Goal: Information Seeking & Learning: Learn about a topic

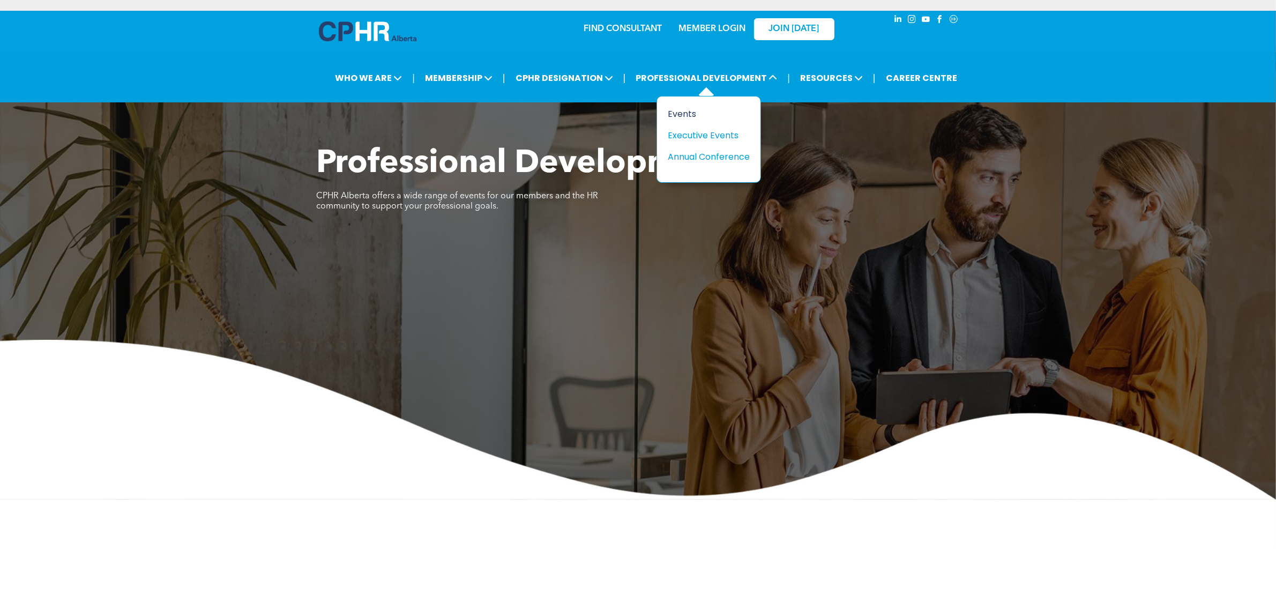
drag, startPoint x: 689, startPoint y: 110, endPoint x: 695, endPoint y: 111, distance: 5.9
click at [689, 110] on div "Events" at bounding box center [705, 113] width 74 height 13
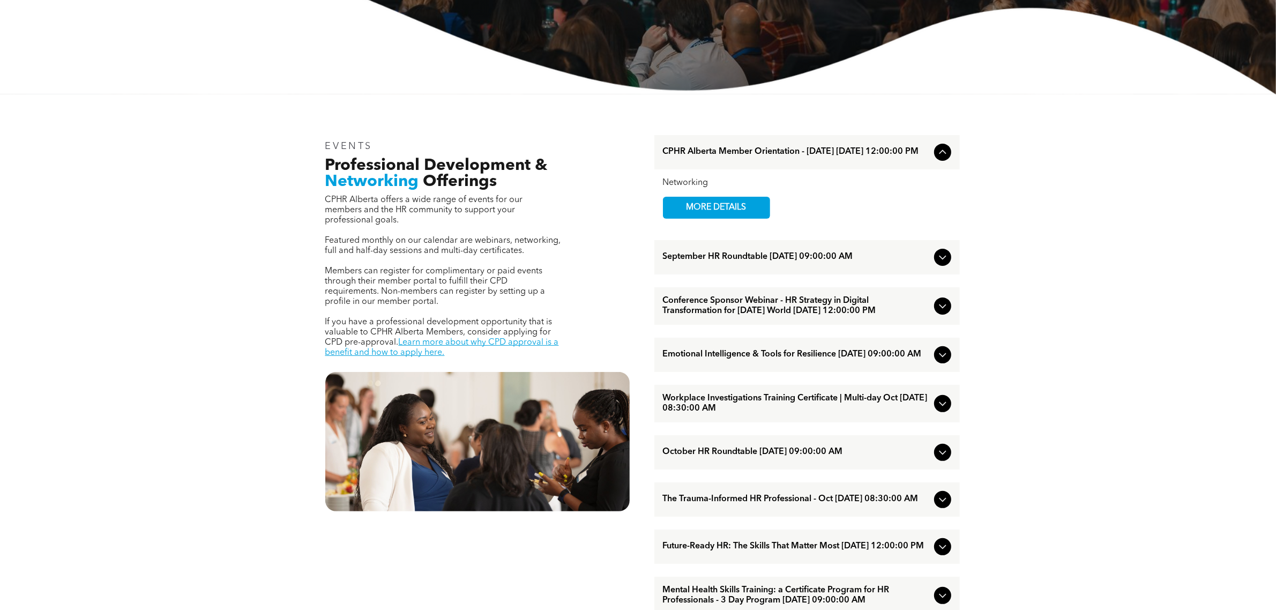
scroll to position [335, 0]
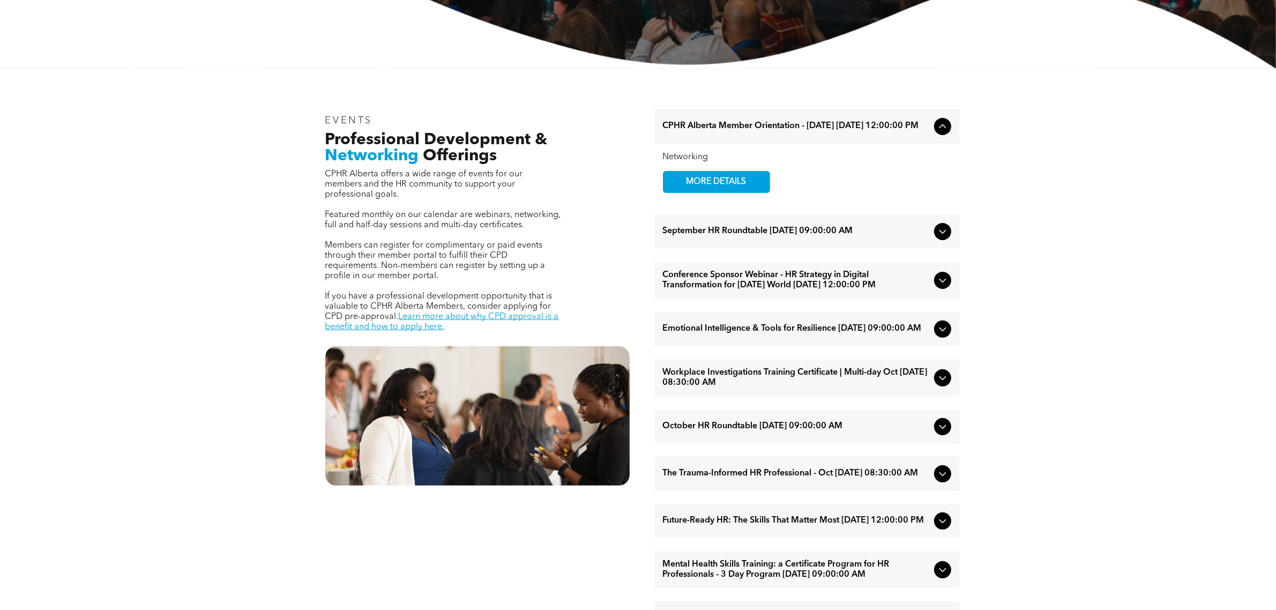
click at [815, 232] on span "September HR Roundtable [DATE] 09:00:00 AM" at bounding box center [796, 231] width 267 height 10
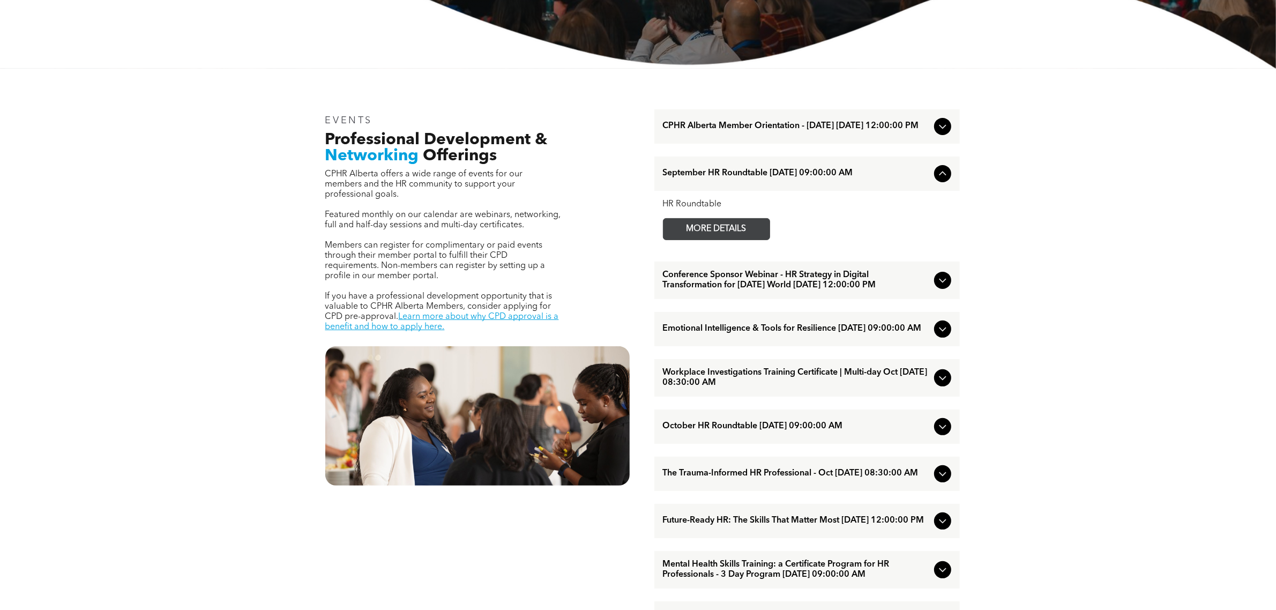
click at [717, 233] on span "MORE DETAILS" at bounding box center [716, 229] width 85 height 21
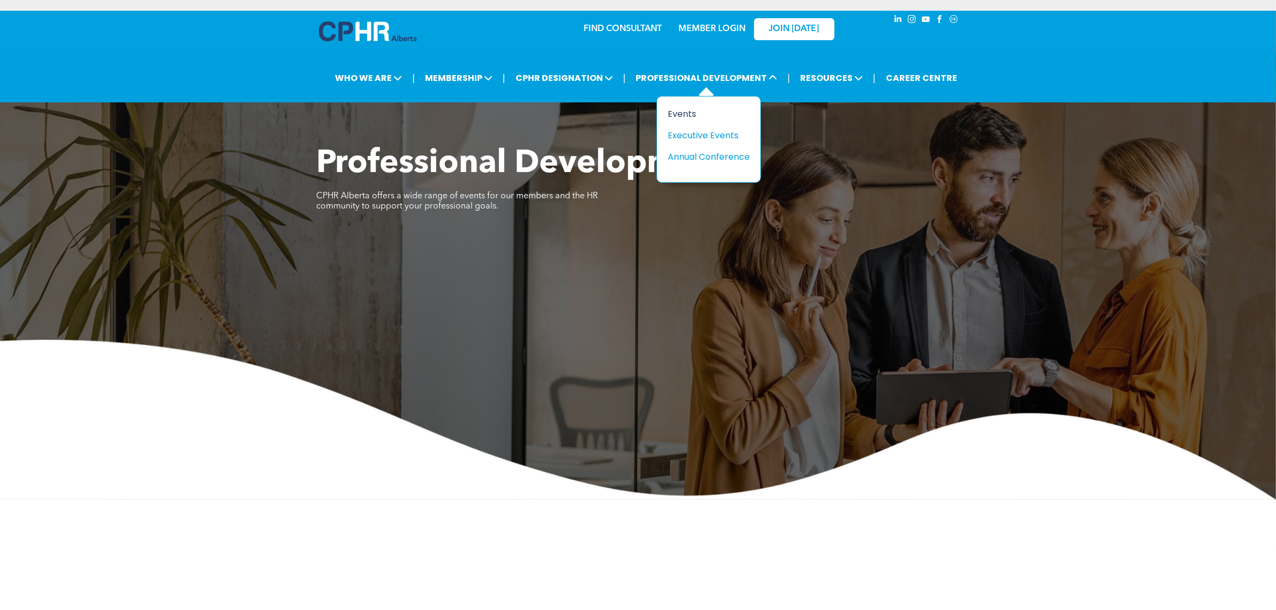
click at [727, 107] on div "Events" at bounding box center [705, 113] width 74 height 13
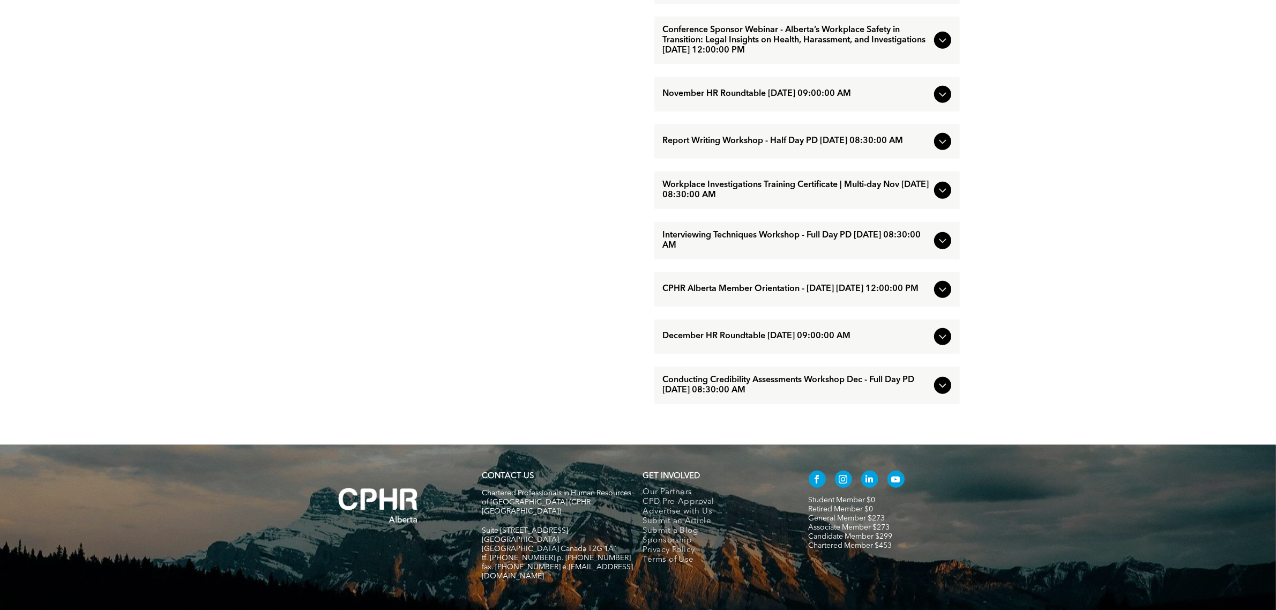
scroll to position [1084, 0]
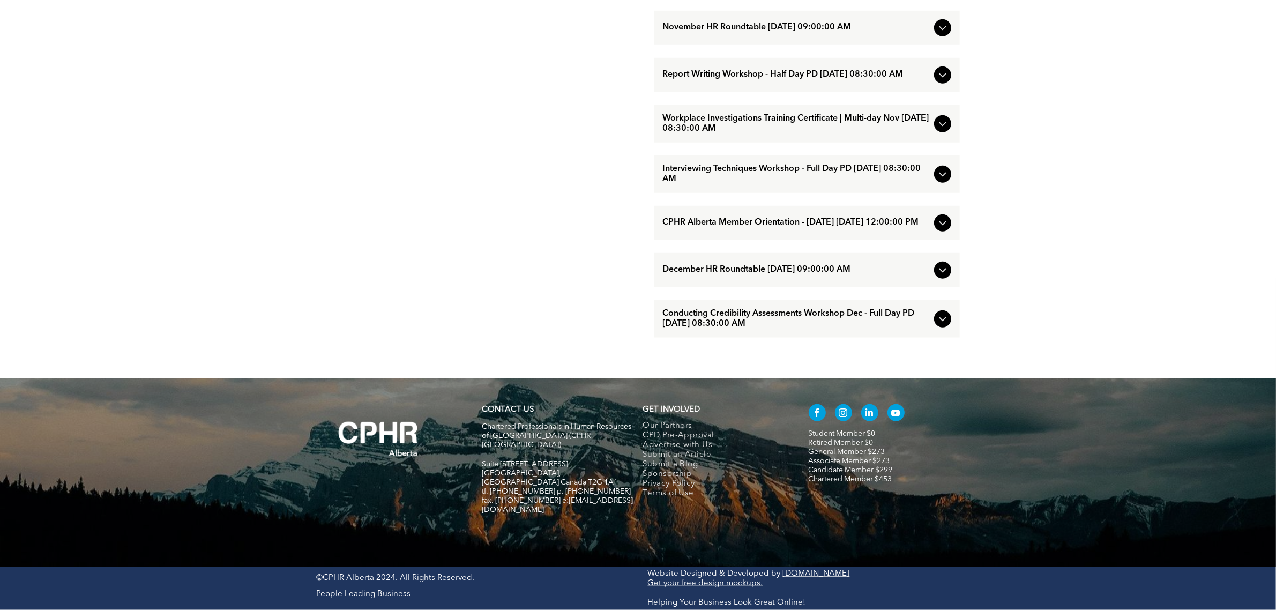
drag, startPoint x: 551, startPoint y: 199, endPoint x: 561, endPoint y: 200, distance: 9.7
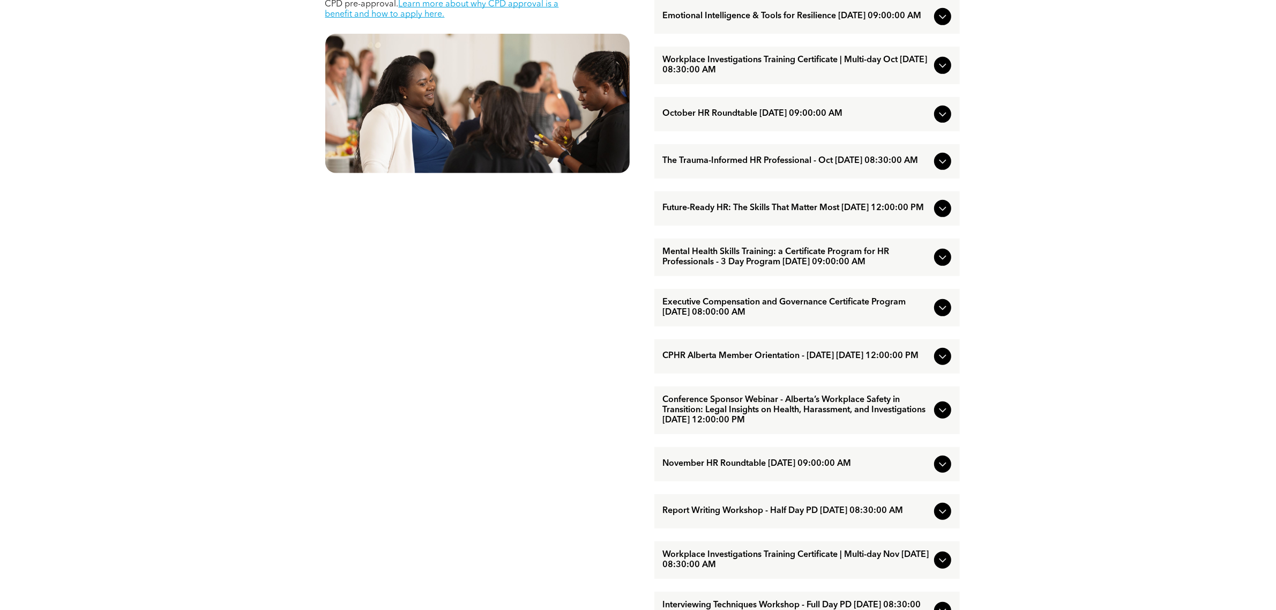
scroll to position [414, 0]
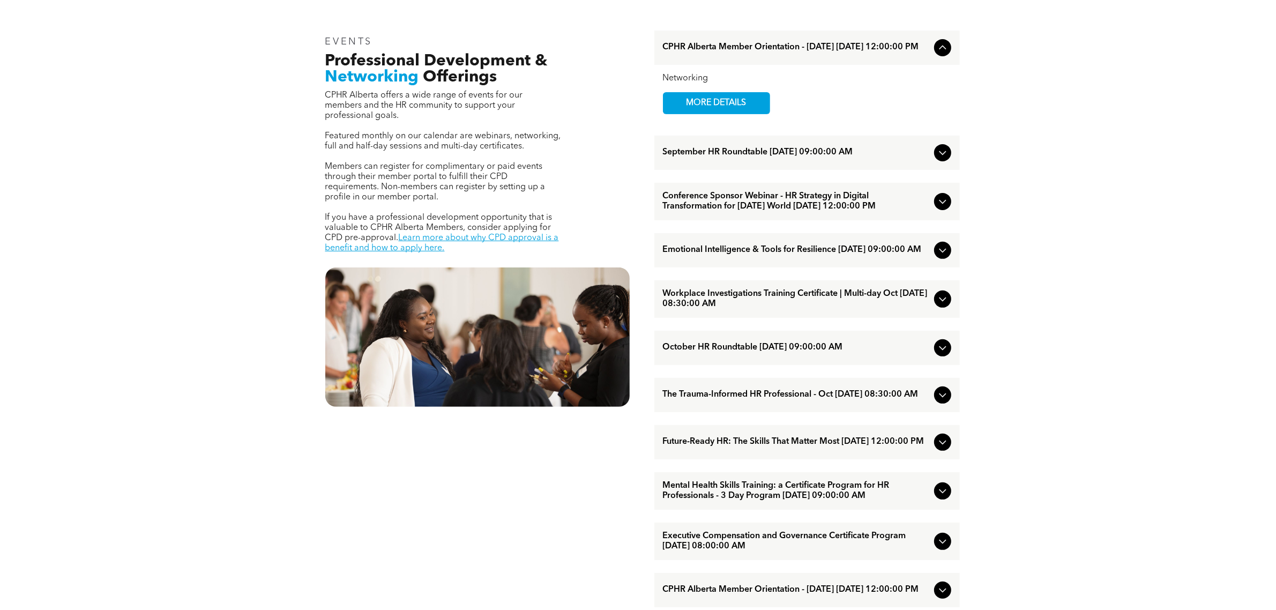
click at [801, 205] on span "Conference Sponsor Webinar - HR Strategy in Digital Transformation for [DATE] W…" at bounding box center [796, 201] width 267 height 20
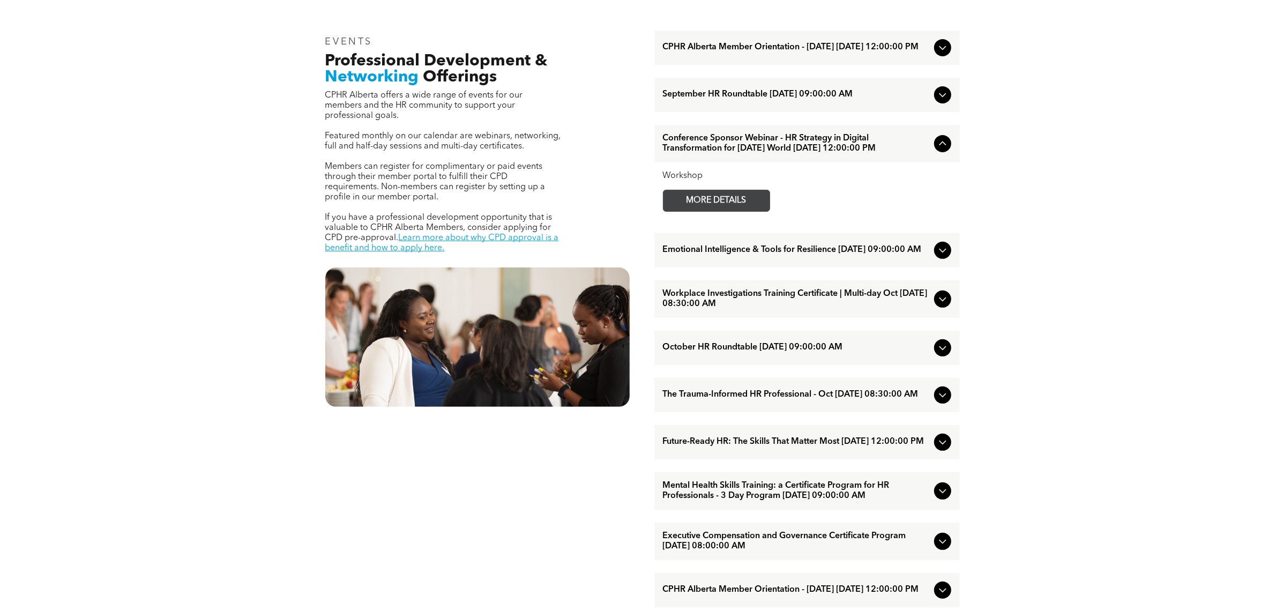
click at [697, 210] on span "MORE DETAILS" at bounding box center [716, 200] width 85 height 21
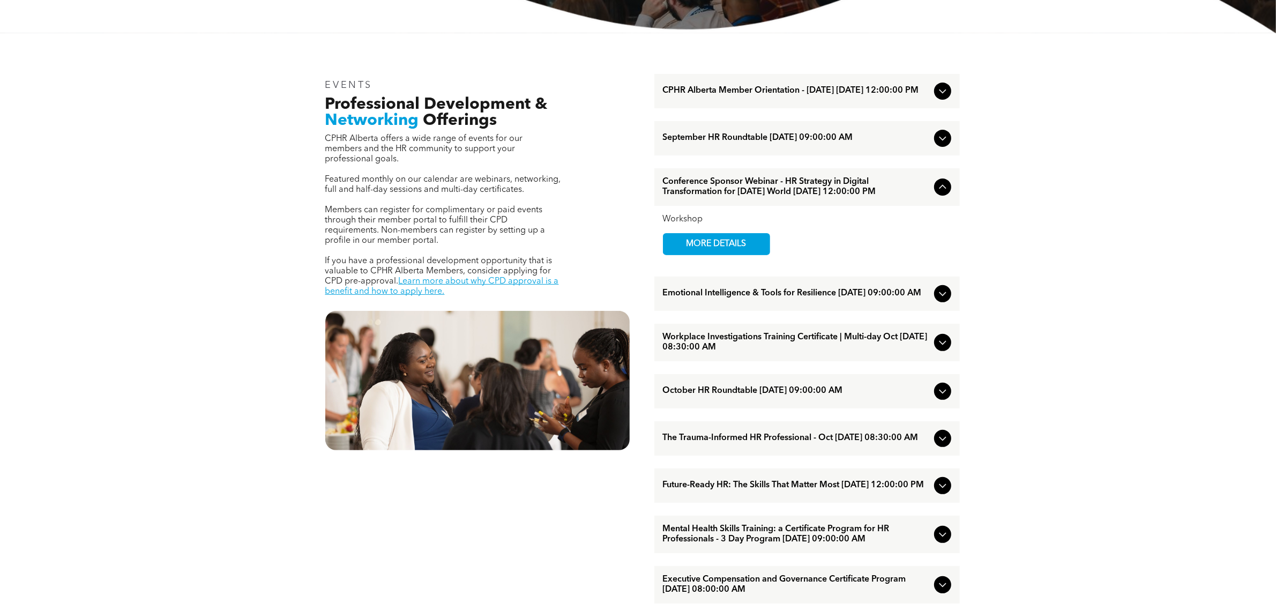
scroll to position [347, 0]
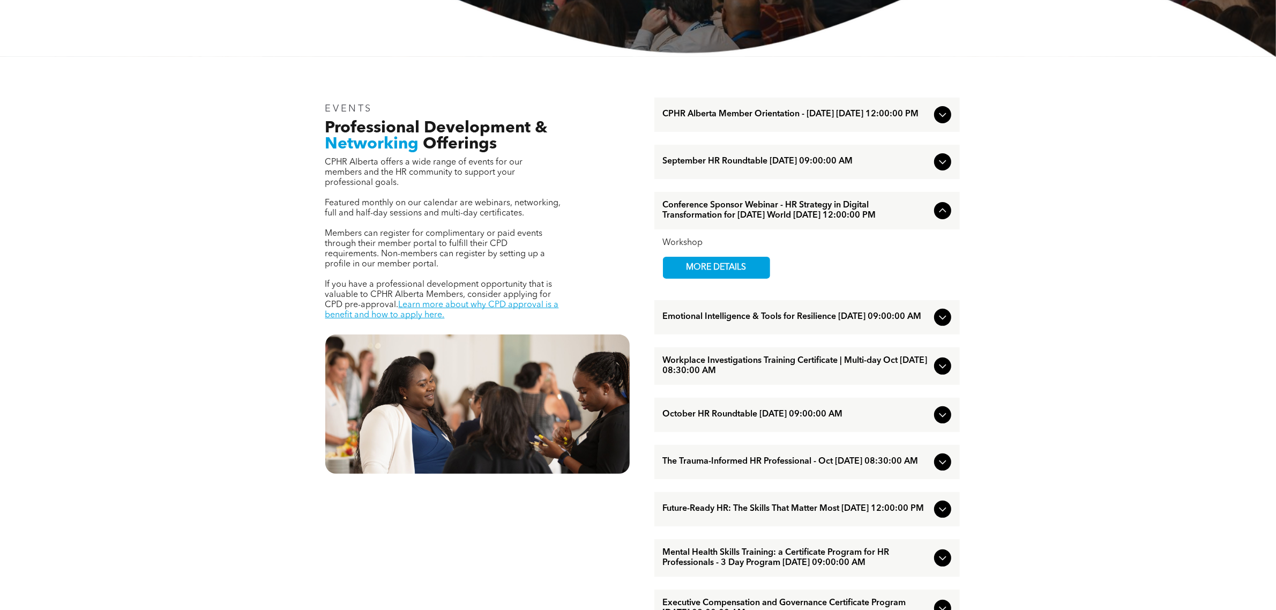
click at [842, 173] on div "September HR Roundtable [DATE] 09:00:00 AM" at bounding box center [806, 162] width 305 height 34
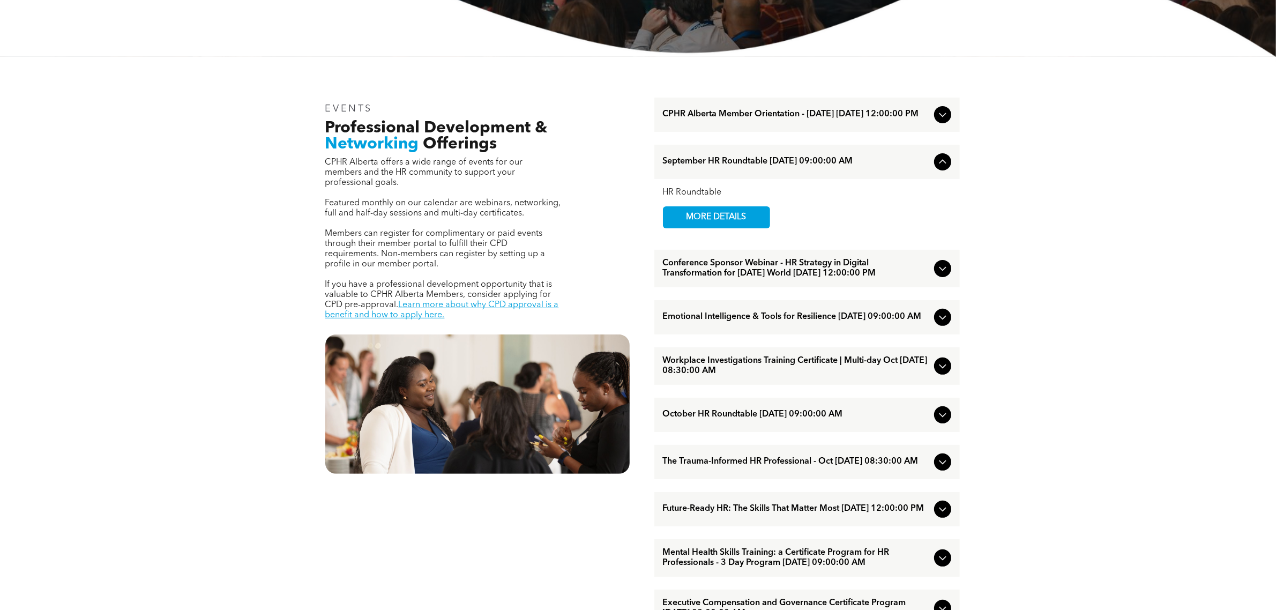
click at [810, 322] on span "Emotional Intelligence & Tools for Resilience [DATE] 09:00:00 AM" at bounding box center [796, 317] width 267 height 10
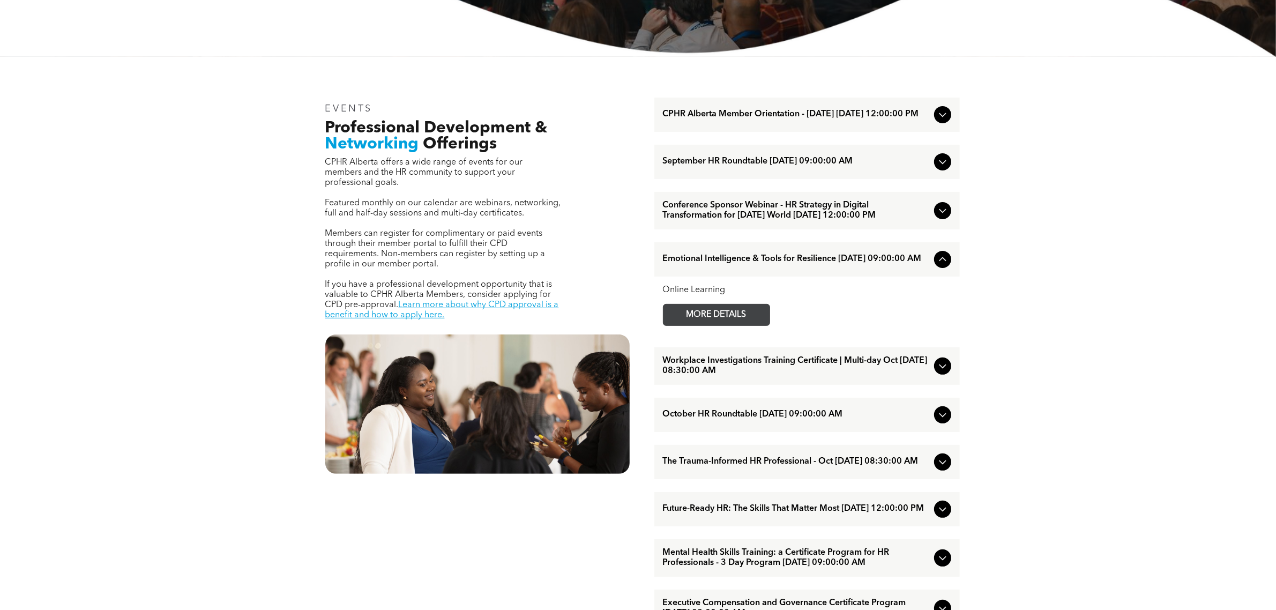
drag, startPoint x: 735, startPoint y: 324, endPoint x: 751, endPoint y: 328, distance: 16.5
click at [735, 324] on span "MORE DETAILS" at bounding box center [716, 314] width 85 height 21
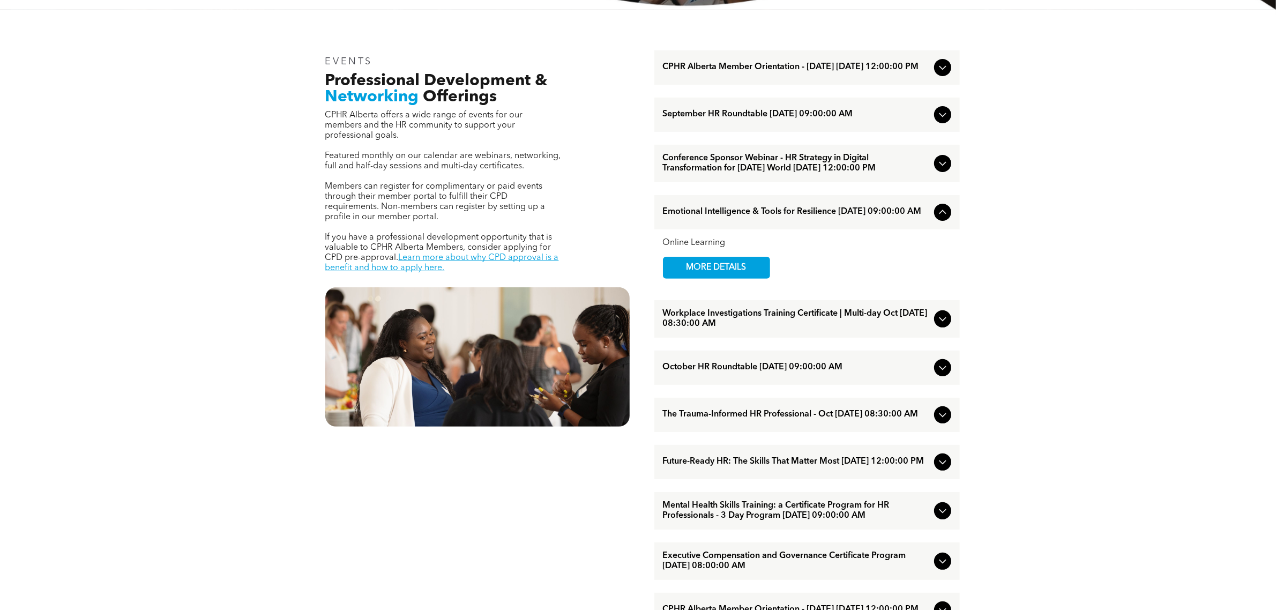
scroll to position [481, 0]
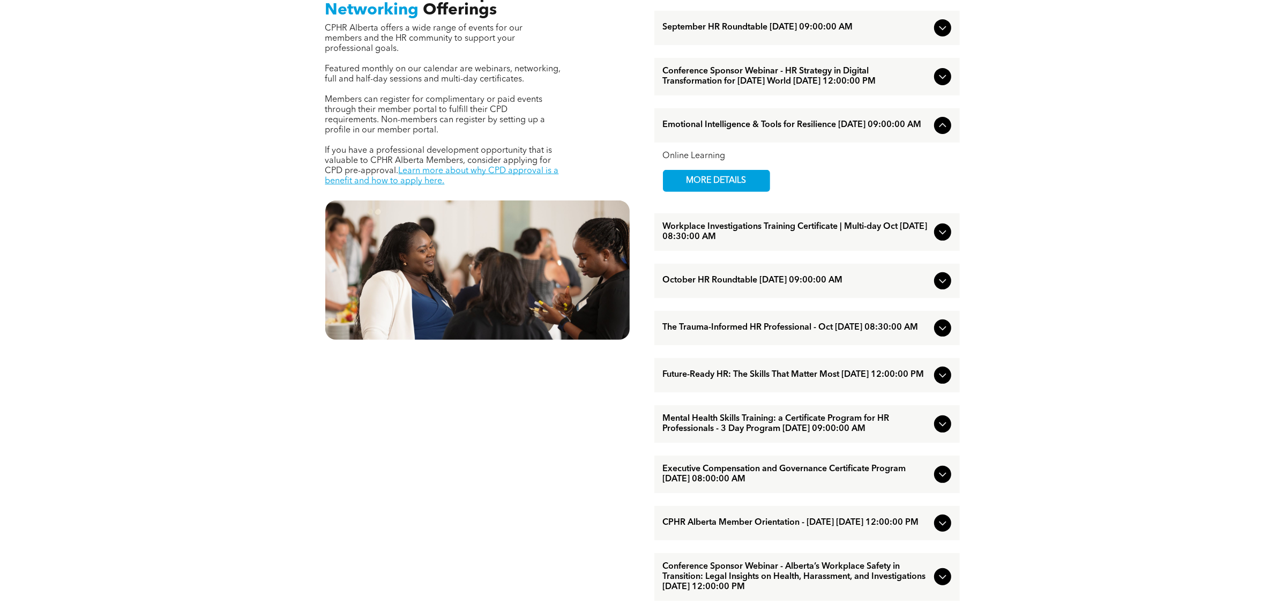
click at [803, 380] on span "Future-Ready HR: The Skills That Matter Most [DATE] 12:00:00 PM" at bounding box center [796, 375] width 267 height 10
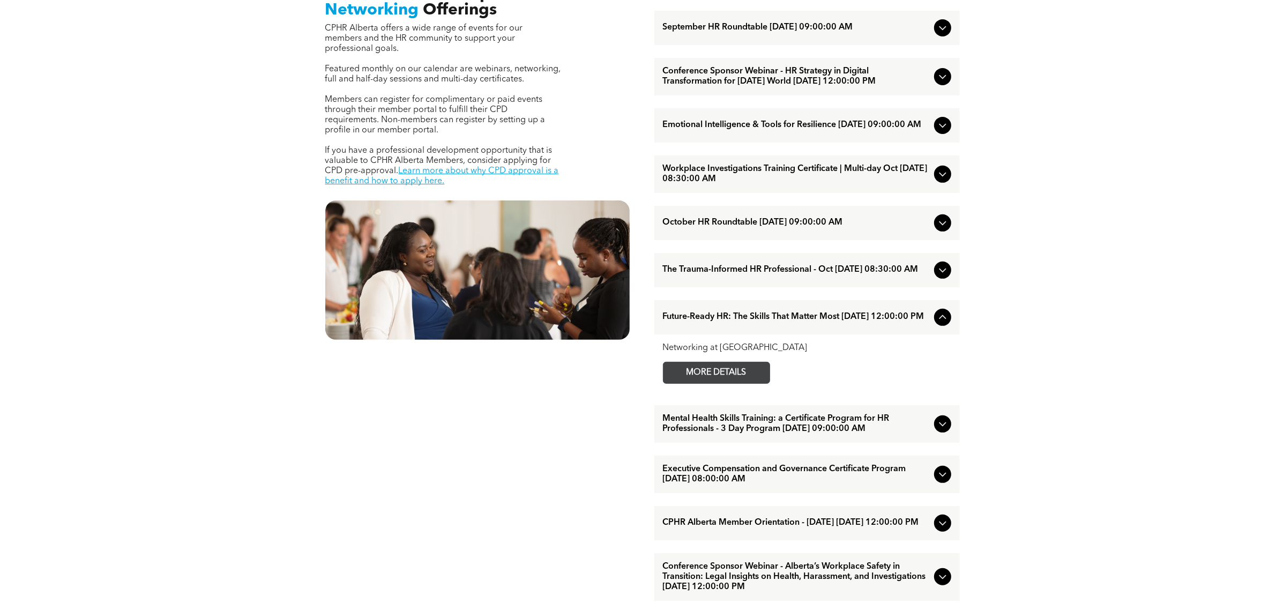
click at [752, 383] on span "MORE DETAILS" at bounding box center [716, 372] width 85 height 21
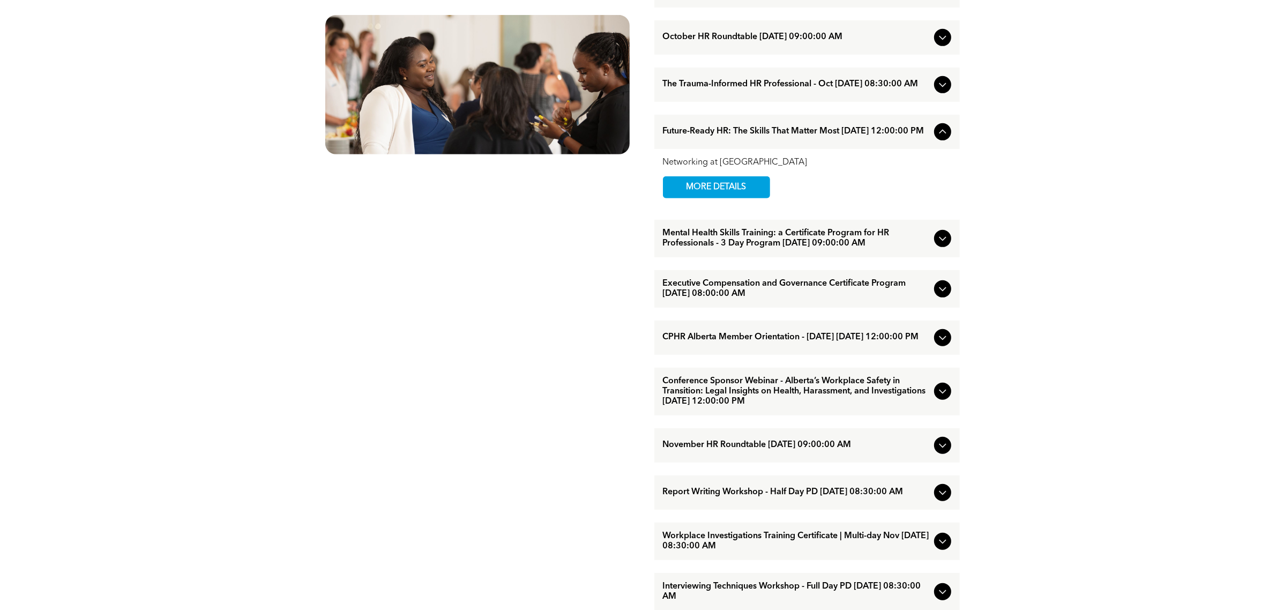
scroll to position [682, 0]
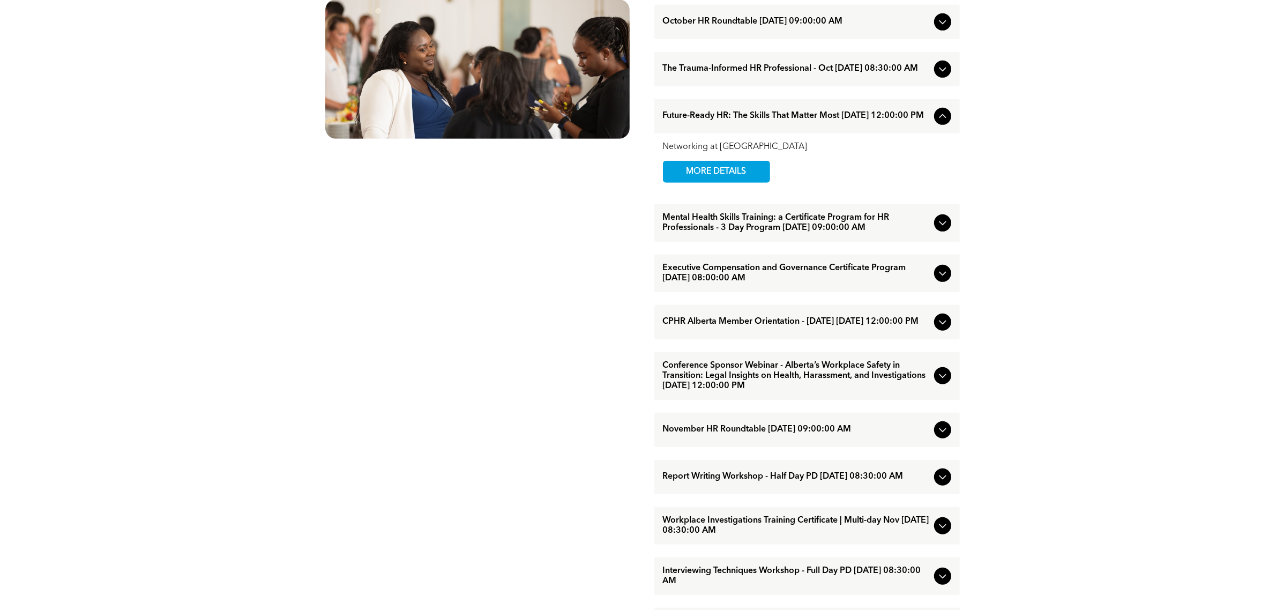
click at [770, 391] on span "Conference Sponsor Webinar - Alberta’s Workplace Safety in Transition: Legal In…" at bounding box center [796, 376] width 267 height 31
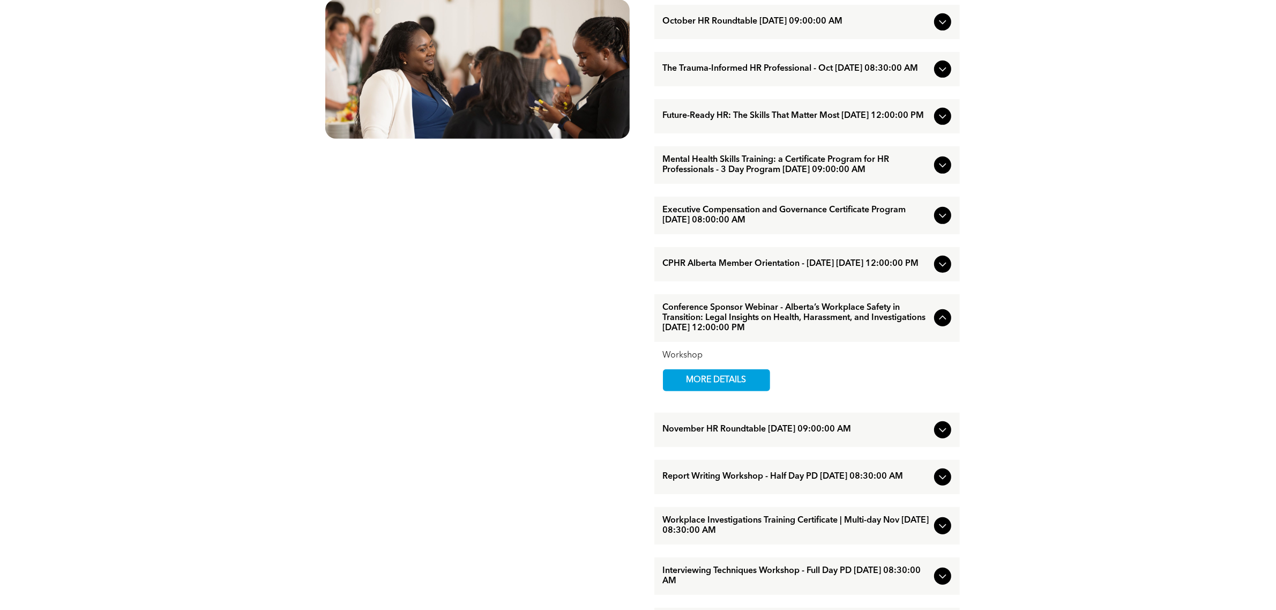
drag, startPoint x: 714, startPoint y: 401, endPoint x: 670, endPoint y: 319, distance: 93.0
click at [714, 391] on span "MORE DETAILS" at bounding box center [716, 380] width 85 height 21
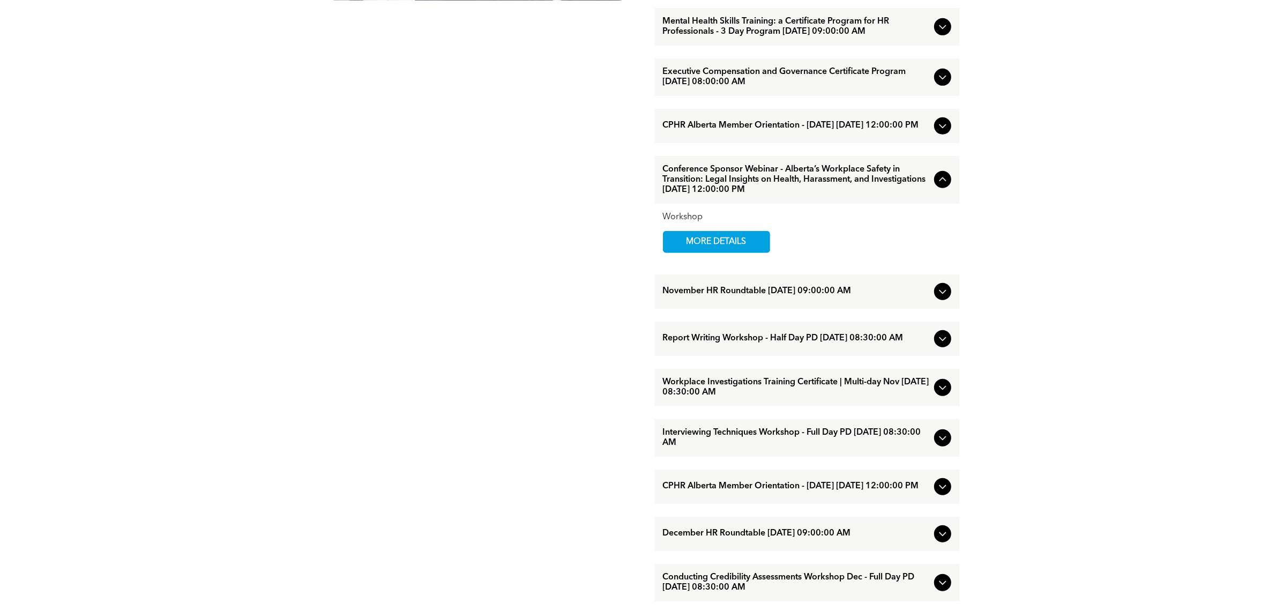
scroll to position [883, 0]
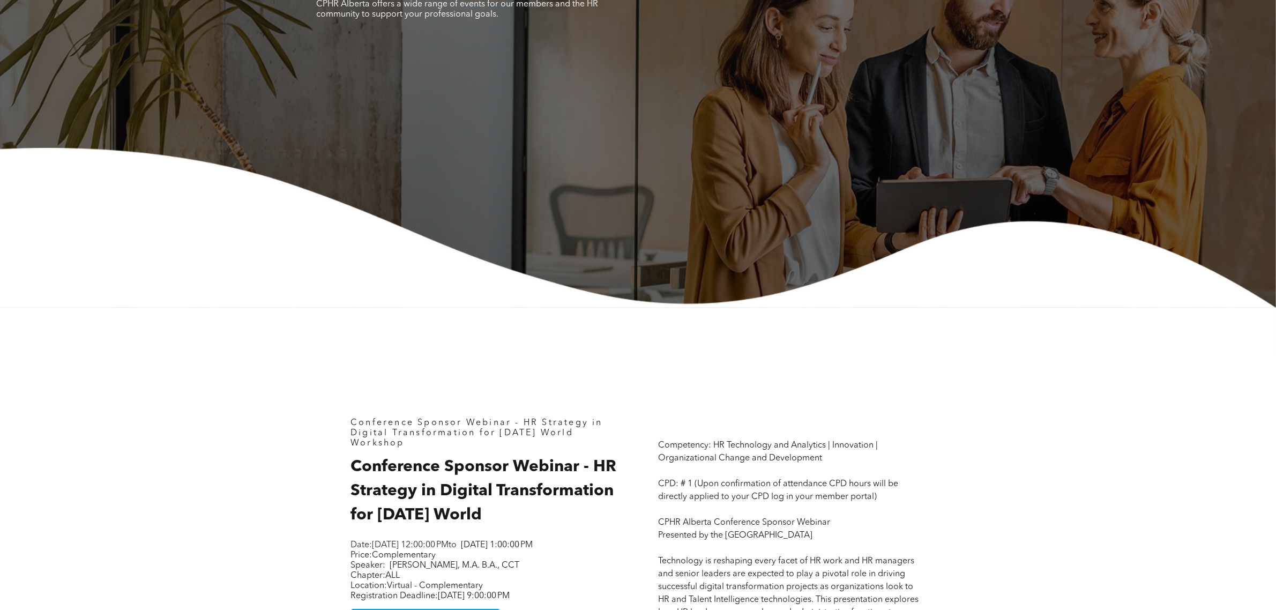
scroll to position [402, 0]
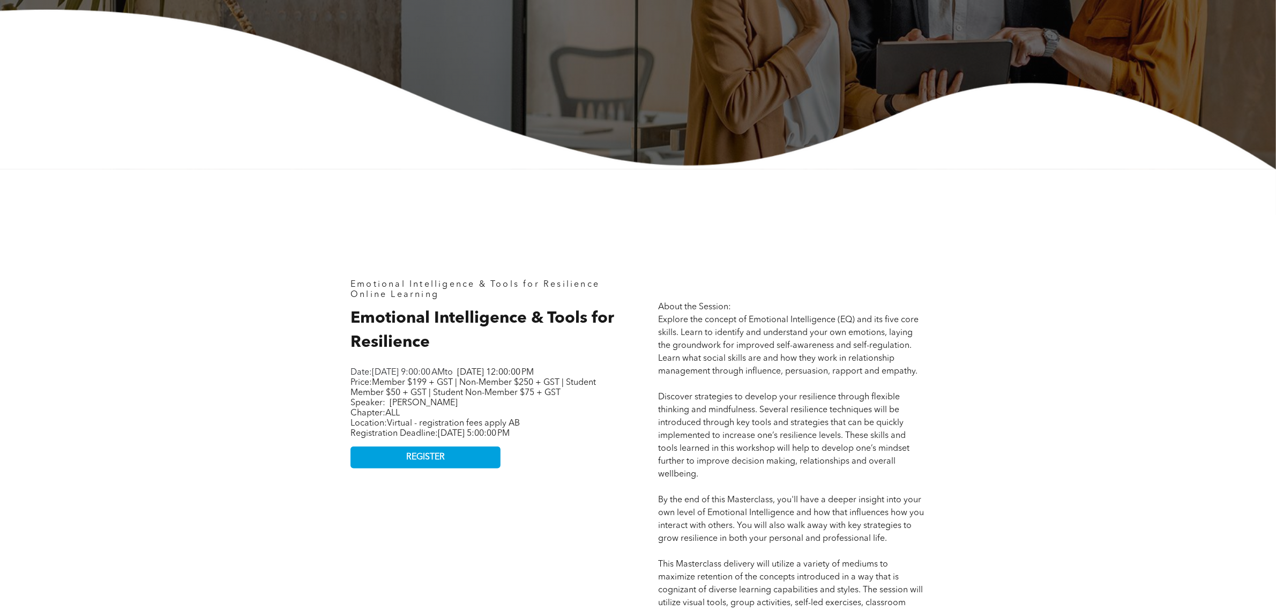
scroll to position [335, 0]
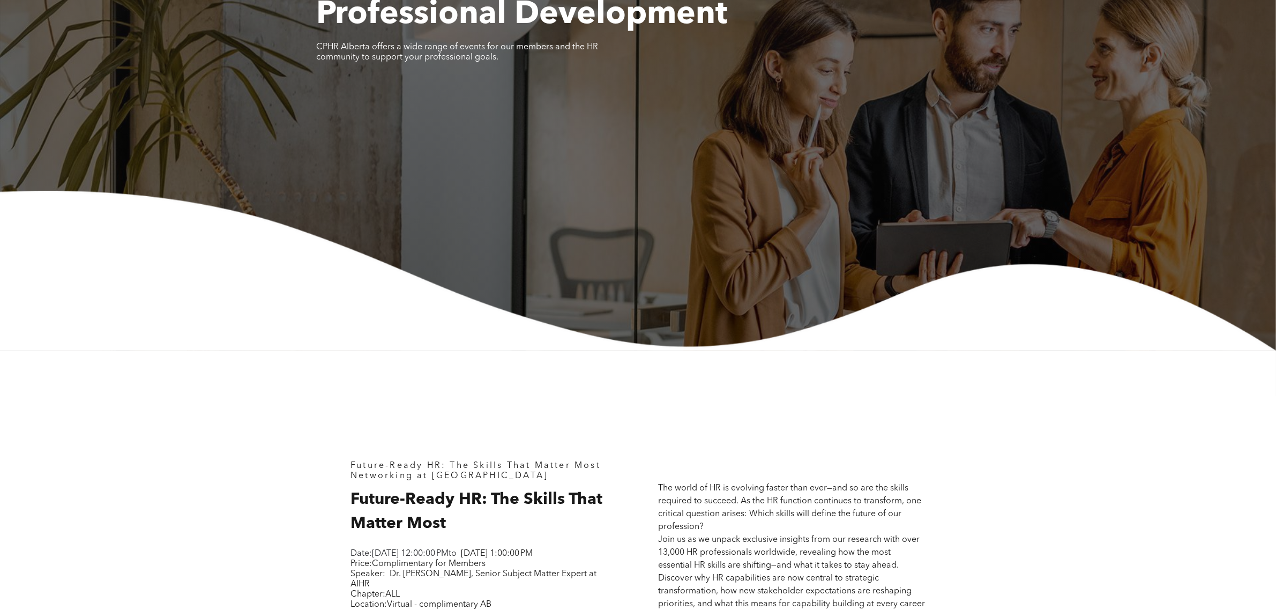
scroll to position [469, 0]
